Goal: Task Accomplishment & Management: Use online tool/utility

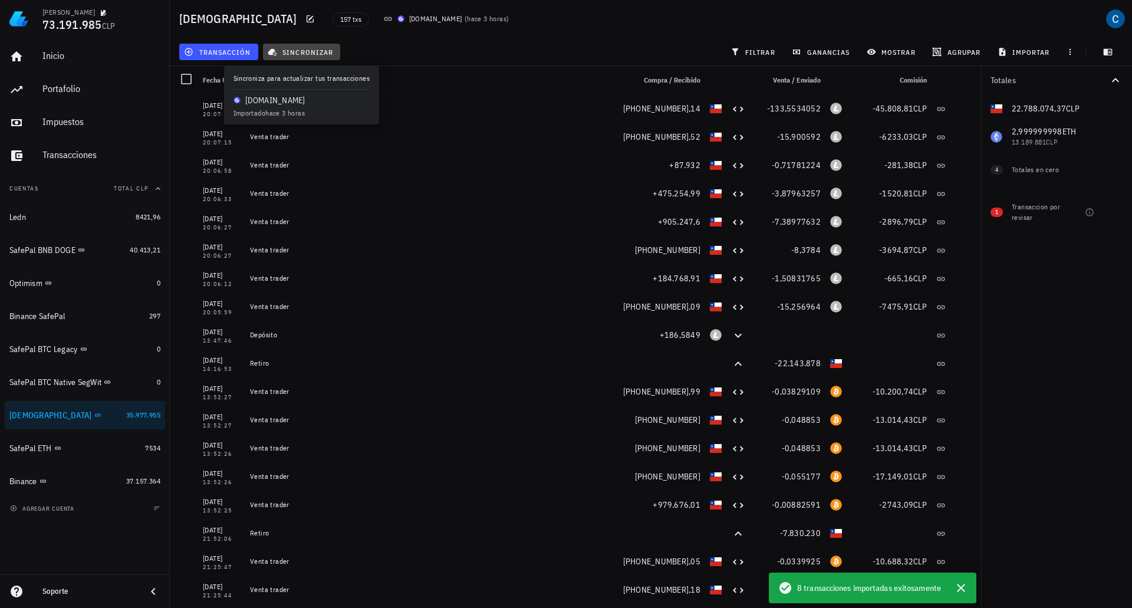
click at [292, 50] on span "sincronizar" at bounding box center [301, 51] width 63 height 9
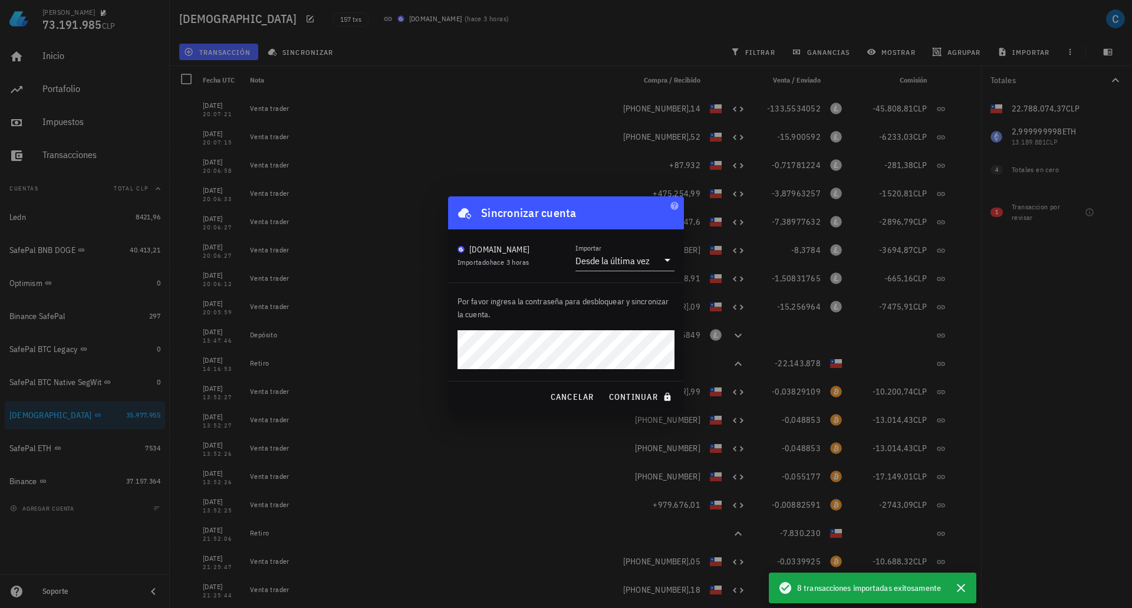
click at [604, 386] on button "continuar" at bounding box center [641, 396] width 75 height 21
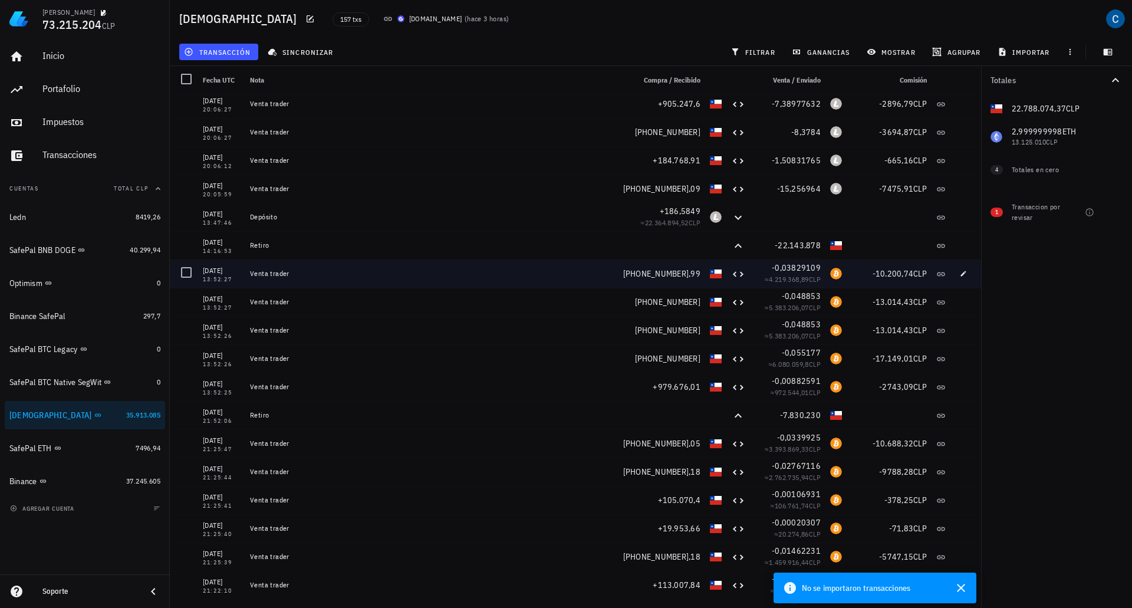
scroll to position [118, 0]
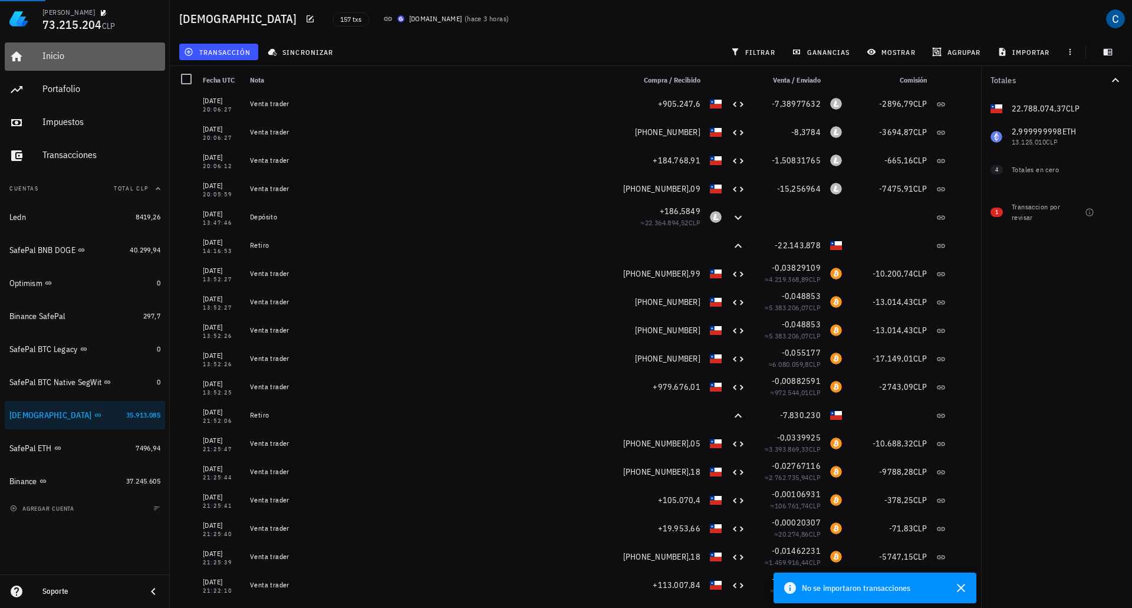
click at [55, 56] on div "Inicio" at bounding box center [101, 55] width 118 height 11
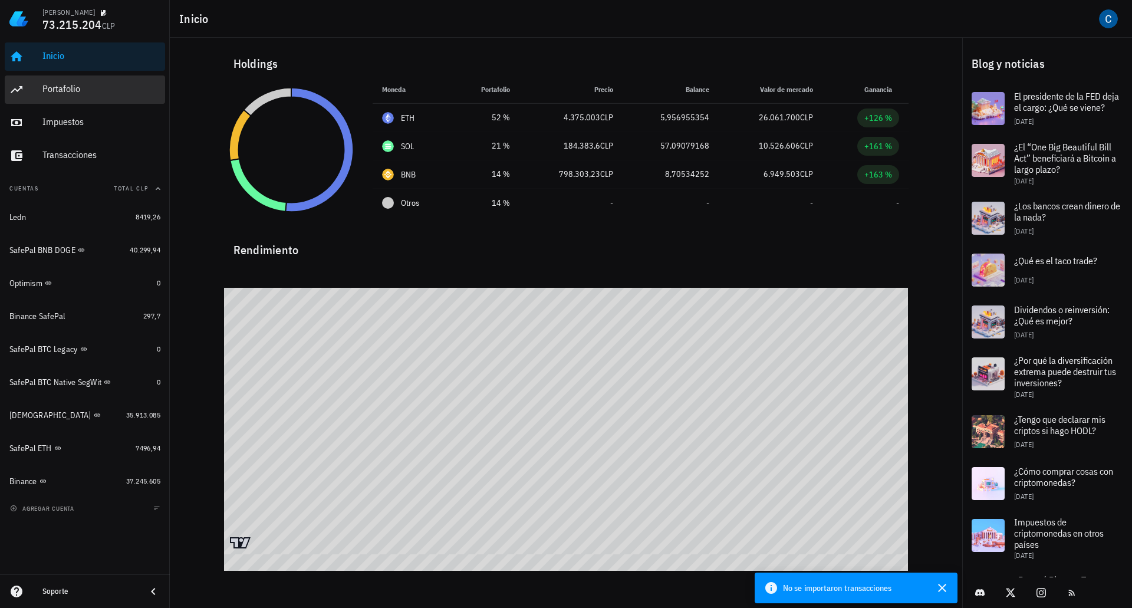
click at [71, 88] on div "Portafolio" at bounding box center [101, 88] width 118 height 11
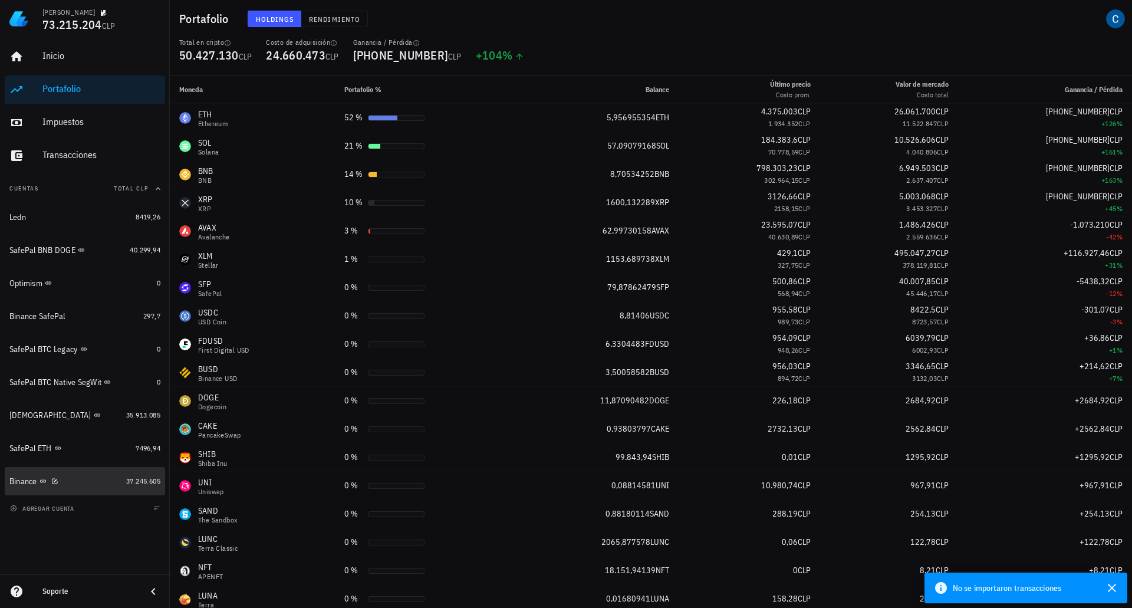
click at [23, 479] on div "Binance" at bounding box center [23, 481] width 28 height 10
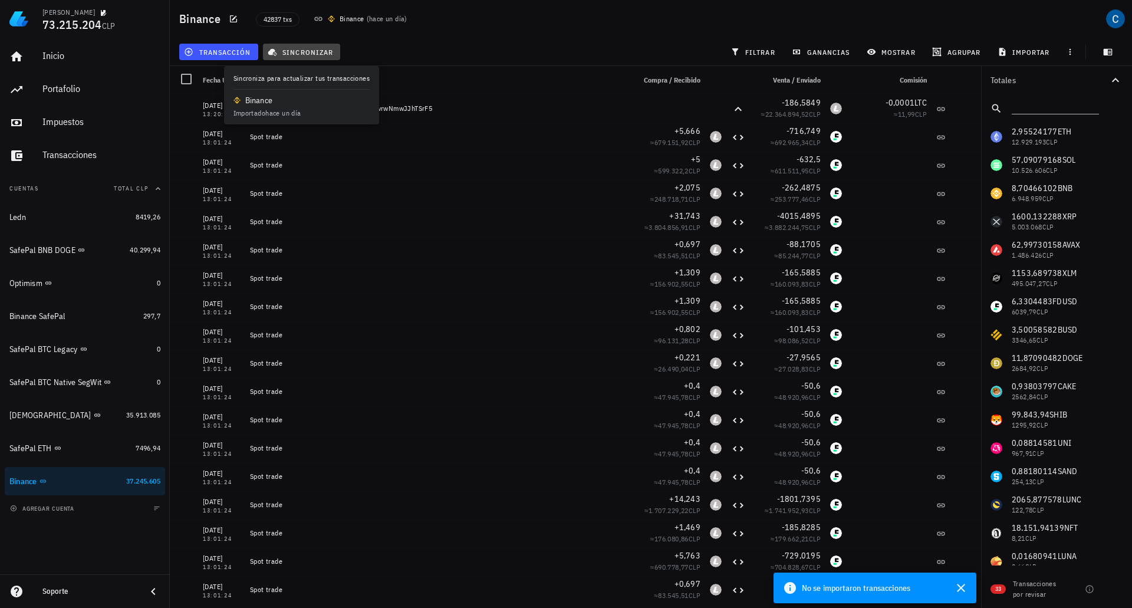
click at [309, 52] on span "sincronizar" at bounding box center [301, 51] width 63 height 9
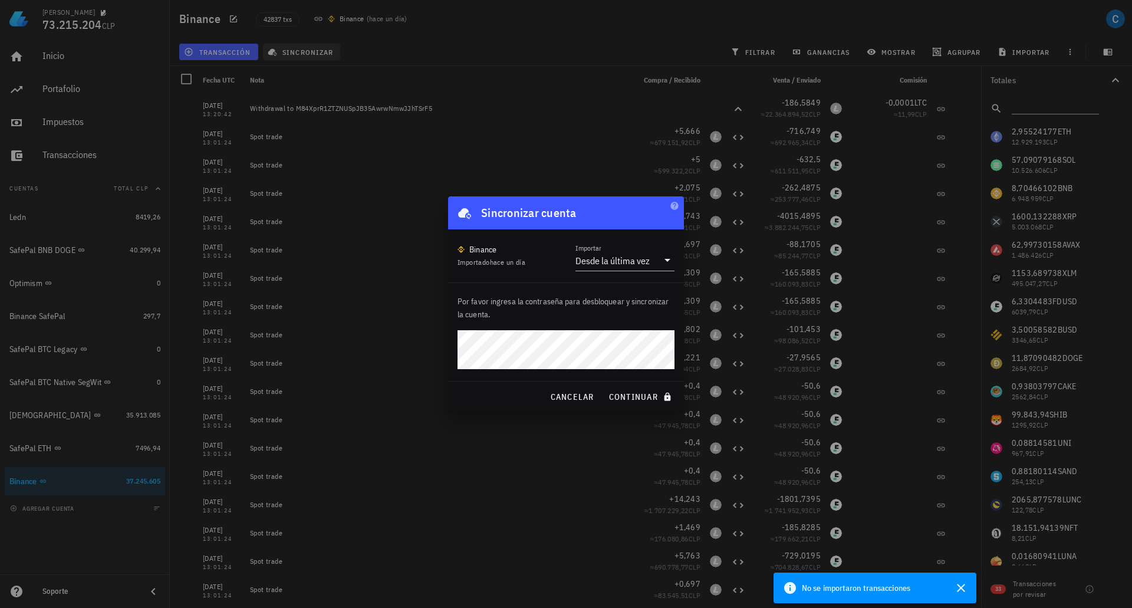
click at [604, 386] on button "continuar" at bounding box center [641, 396] width 75 height 21
